Goal: Task Accomplishment & Management: Manage account settings

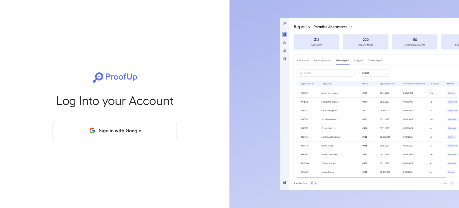
click at [127, 130] on button "Sign in with Google" at bounding box center [115, 130] width 124 height 17
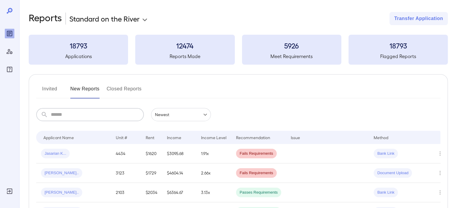
click at [111, 117] on input "text" at bounding box center [97, 114] width 93 height 13
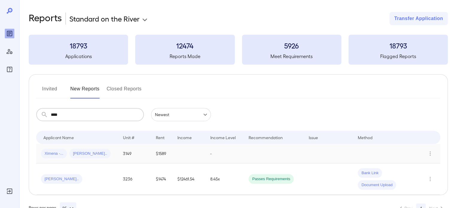
type input "****"
click at [125, 152] on td "3149" at bounding box center [134, 153] width 33 height 19
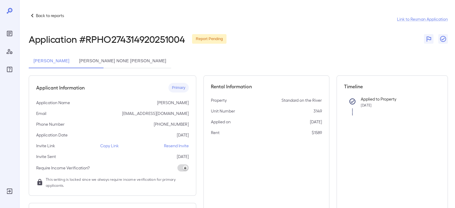
click at [159, 60] on button "[PERSON_NAME] None [PERSON_NAME]" at bounding box center [122, 61] width 97 height 14
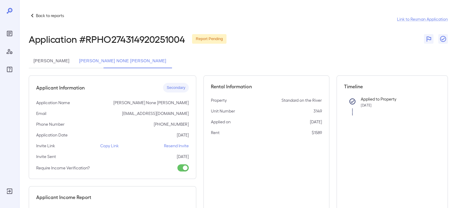
click at [62, 63] on button "[PERSON_NAME]" at bounding box center [51, 61] width 45 height 14
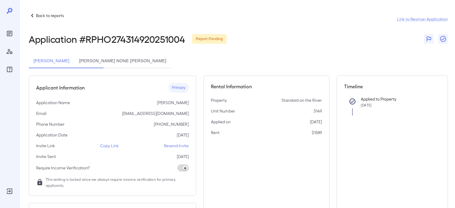
click at [176, 145] on p "Resend Invite" at bounding box center [176, 146] width 25 height 6
click at [154, 63] on button "[PERSON_NAME] None [PERSON_NAME]" at bounding box center [122, 61] width 97 height 14
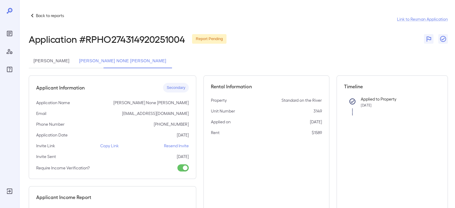
click at [180, 146] on p "Resend Invite" at bounding box center [176, 146] width 25 height 6
click at [74, 61] on button "[PERSON_NAME]" at bounding box center [51, 61] width 45 height 14
